Goal: Task Accomplishment & Management: Complete application form

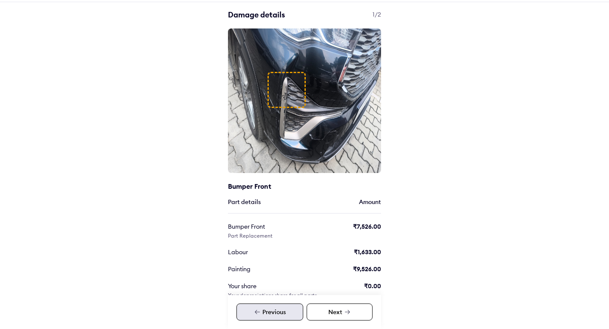
scroll to position [77, 0]
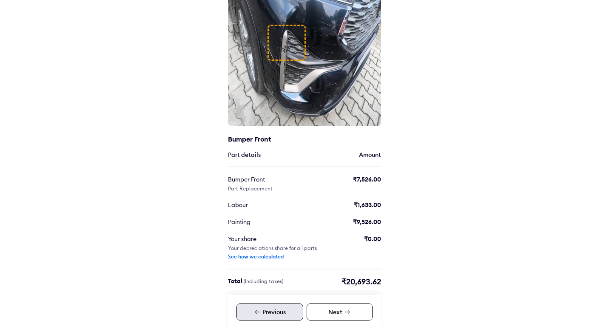
click at [350, 309] on icon at bounding box center [347, 312] width 7 height 7
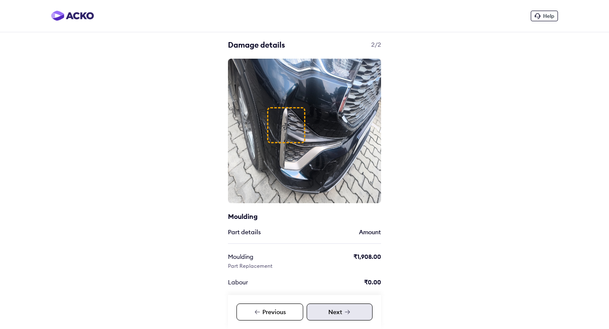
click at [339, 310] on div "Next" at bounding box center [340, 312] width 66 height 17
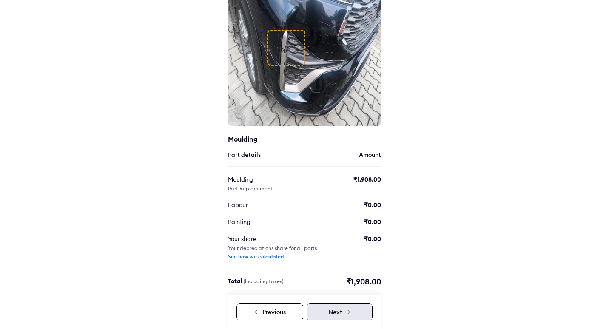
click at [351, 312] on icon at bounding box center [347, 312] width 7 height 7
click at [272, 312] on div "Previous" at bounding box center [270, 312] width 67 height 17
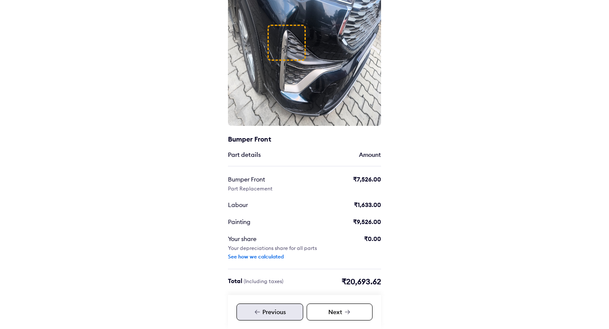
click at [343, 315] on div "Next" at bounding box center [340, 312] width 66 height 17
